Goal: Navigation & Orientation: Find specific page/section

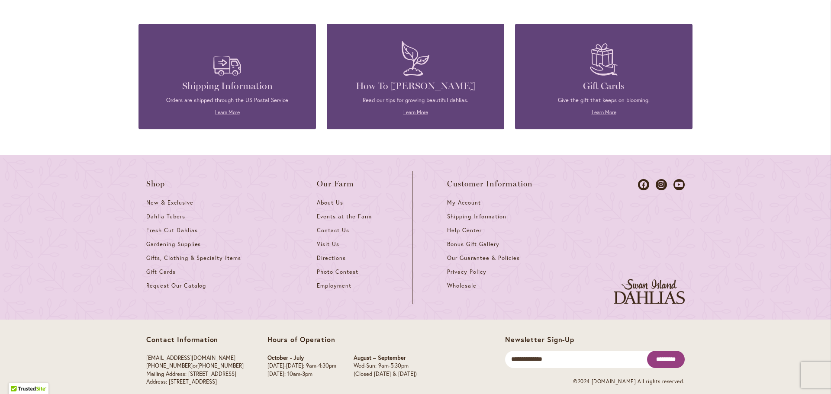
scroll to position [3826, 0]
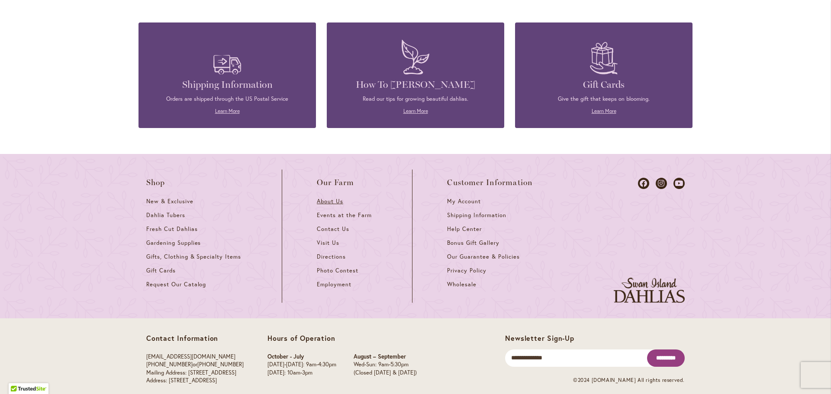
click at [321, 198] on span "About Us" at bounding box center [330, 201] width 26 height 7
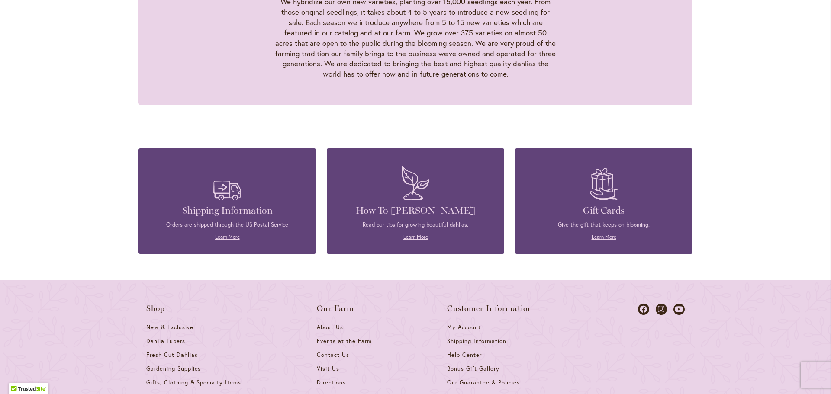
scroll to position [909, 0]
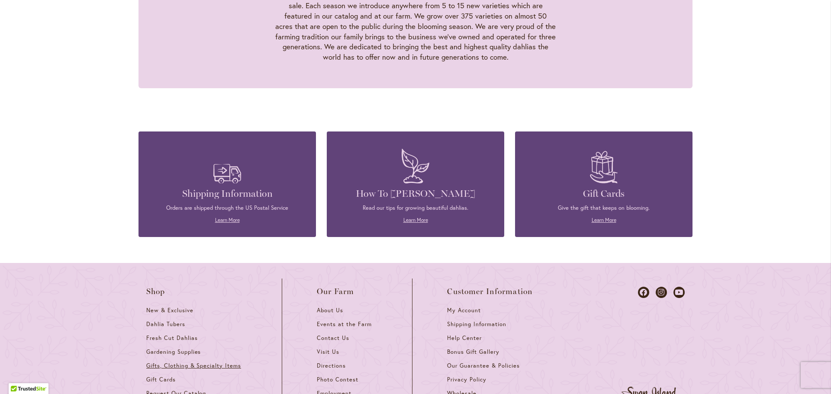
click at [172, 362] on span "Gifts, Clothing & Specialty Items" at bounding box center [193, 365] width 95 height 7
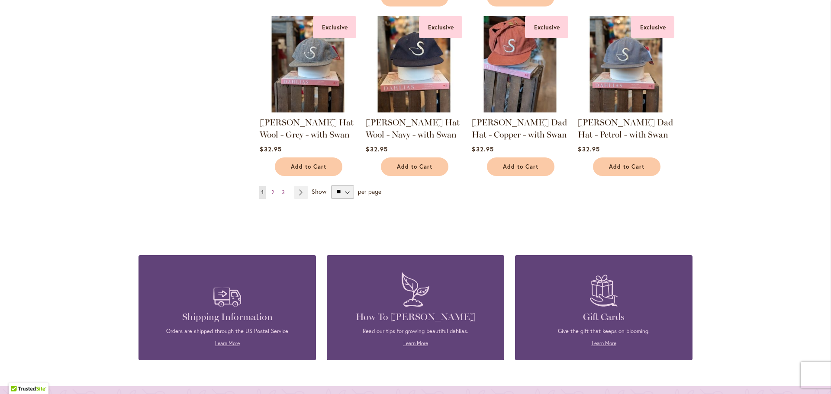
scroll to position [736, 0]
